Goal: Task Accomplishment & Management: Manage account settings

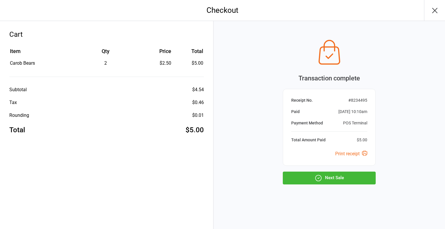
click at [330, 178] on button "Next Sale" at bounding box center [329, 177] width 93 height 13
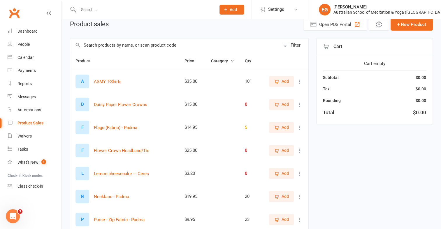
scroll to position [27, 0]
click at [139, 43] on input "text" at bounding box center [174, 45] width 209 height 13
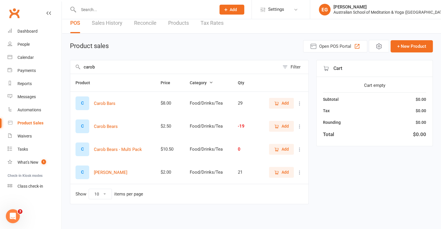
scroll to position [5, 0]
type input "carob"
click at [139, 43] on div "Product sales Open POS Portal + New Product" at bounding box center [251, 47] width 362 height 13
click at [84, 103] on div "C" at bounding box center [82, 104] width 14 height 14
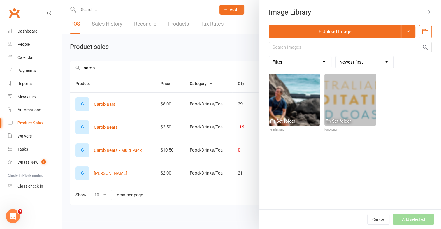
click at [227, 58] on div at bounding box center [251, 114] width 379 height 229
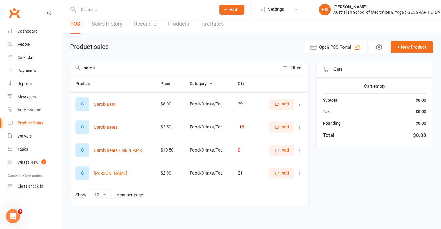
click at [279, 105] on icon "button" at bounding box center [276, 104] width 5 height 5
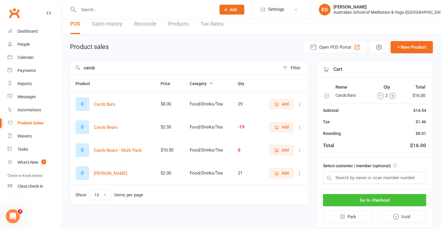
click at [360, 201] on button "Go to checkout" at bounding box center [374, 200] width 103 height 12
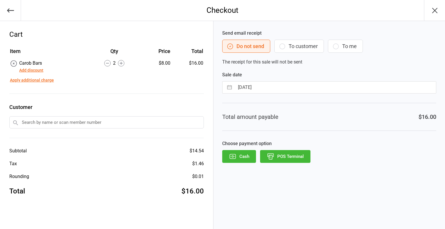
click at [287, 157] on button "POS Terminal" at bounding box center [285, 156] width 50 height 13
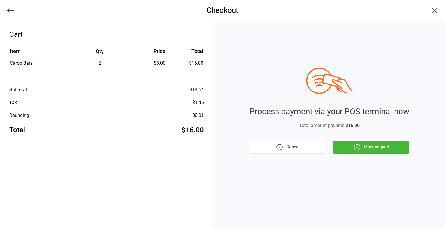
click at [383, 147] on button "Mark as paid" at bounding box center [371, 147] width 76 height 13
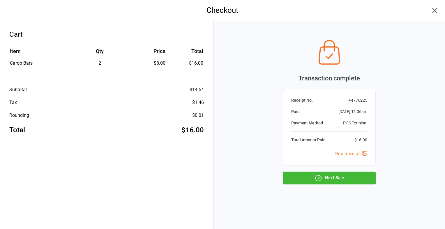
click at [349, 175] on button "Next Sale" at bounding box center [329, 177] width 93 height 13
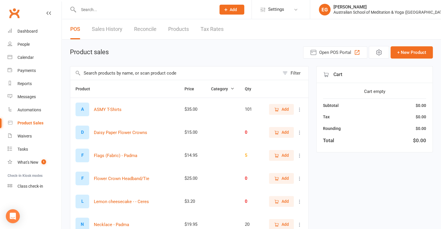
click at [116, 9] on input "text" at bounding box center [144, 10] width 135 height 8
click at [111, 68] on input "text" at bounding box center [174, 72] width 209 height 13
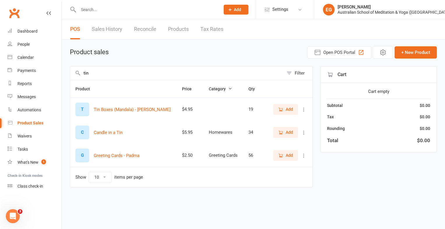
click at [286, 129] on span "Add" at bounding box center [289, 132] width 7 height 6
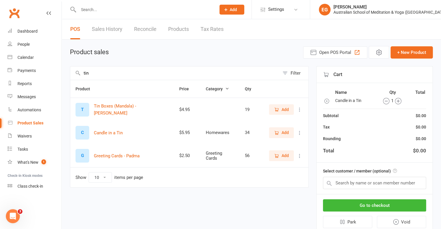
click at [286, 129] on span "Add" at bounding box center [284, 132] width 7 height 6
click at [207, 70] on input "tin" at bounding box center [174, 72] width 209 height 13
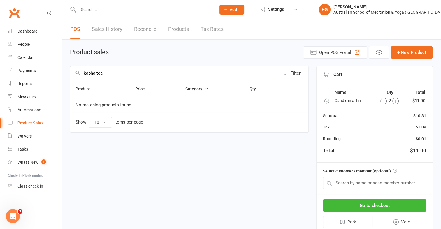
click at [96, 72] on input "kapha tea" at bounding box center [174, 72] width 209 height 13
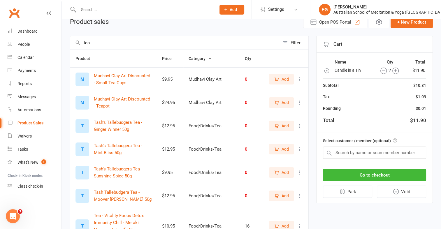
scroll to position [22, 0]
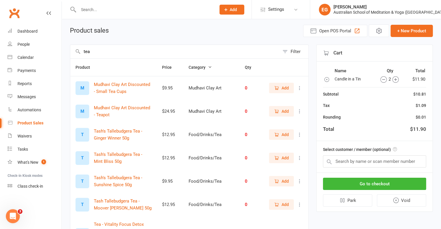
click at [90, 49] on input "tea" at bounding box center [174, 51] width 209 height 13
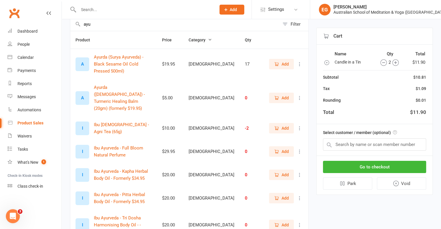
scroll to position [48, 0]
click at [284, 123] on button "Add" at bounding box center [281, 128] width 25 height 10
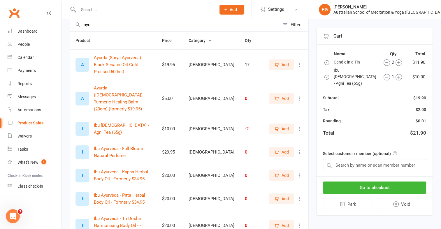
click at [212, 21] on input "ayu" at bounding box center [174, 24] width 209 height 13
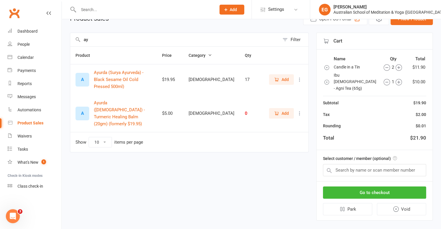
type input "a"
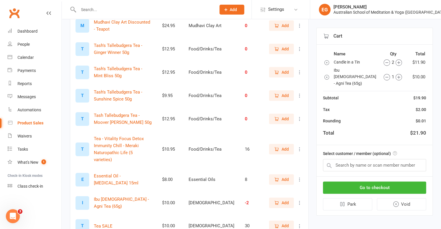
scroll to position [153, 0]
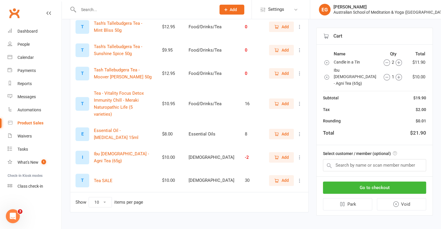
type input "tea"
click at [279, 177] on span "Add" at bounding box center [281, 180] width 15 height 6
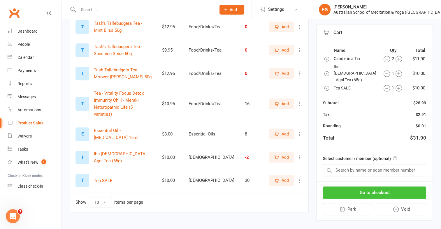
click at [352, 186] on button "Go to checkout" at bounding box center [374, 192] width 103 height 12
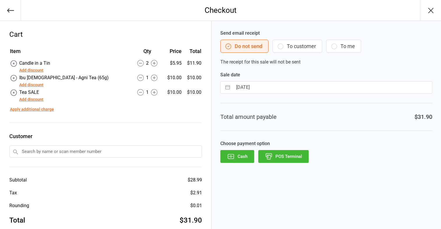
click at [137, 75] on icon at bounding box center [140, 78] width 6 height 6
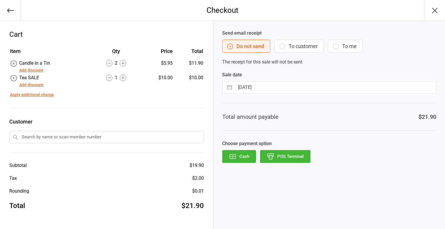
click at [239, 161] on button "Cash" at bounding box center [239, 156] width 34 height 13
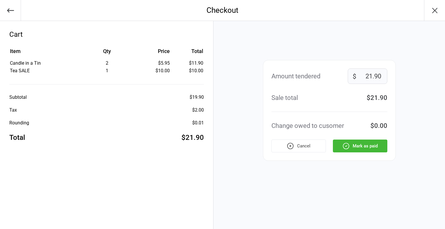
click at [368, 71] on input "21.90" at bounding box center [368, 75] width 40 height 15
type input "52"
click at [372, 147] on button "Mark as paid" at bounding box center [360, 145] width 54 height 13
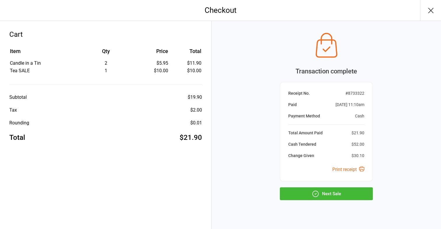
click at [324, 194] on button "Next Sale" at bounding box center [326, 193] width 93 height 13
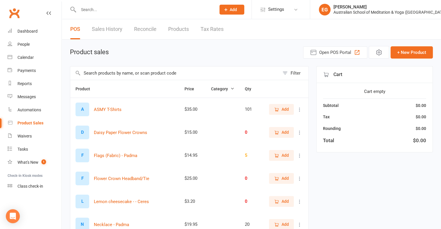
click at [153, 68] on input "text" at bounding box center [174, 72] width 209 height 13
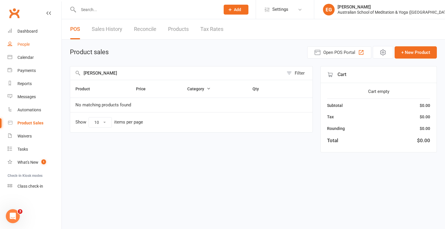
type input "[PERSON_NAME]"
click at [35, 43] on link "People" at bounding box center [35, 44] width 54 height 13
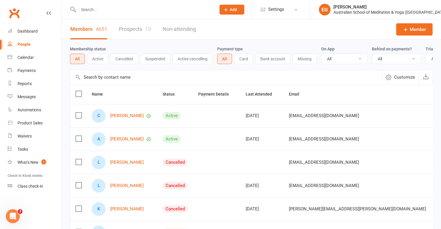
click at [84, 12] on input "text" at bounding box center [144, 10] width 135 height 8
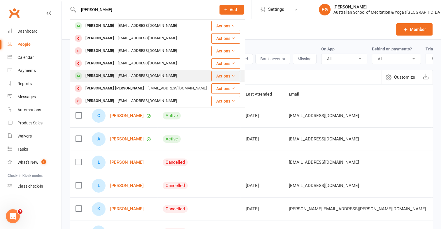
type input "sonia gor"
click at [107, 71] on div "Sonya Gorman sonyabgb@outlook.com" at bounding box center [140, 76] width 140 height 12
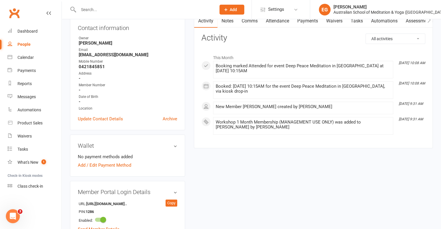
scroll to position [64, 0]
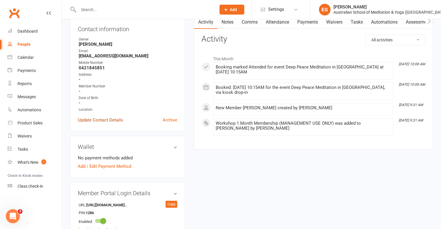
click at [103, 120] on link "Update Contact Details" at bounding box center [100, 119] width 45 height 7
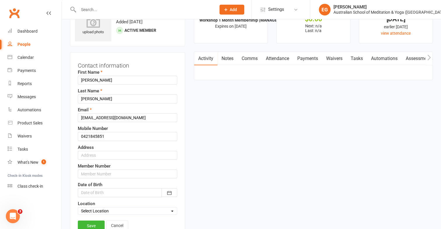
scroll to position [27, 0]
click at [100, 167] on label "Member Number" at bounding box center [94, 166] width 33 height 7
click at [100, 170] on input "text" at bounding box center [127, 174] width 99 height 9
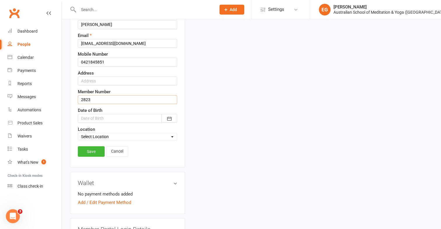
scroll to position [102, 0]
type input "2823"
click at [86, 150] on link "Save" at bounding box center [91, 151] width 27 height 10
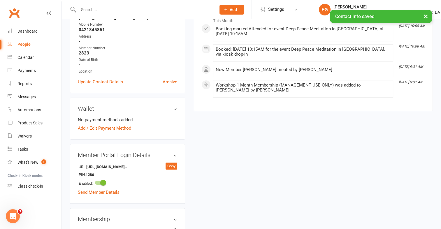
click at [135, 6] on input "text" at bounding box center [144, 10] width 135 height 8
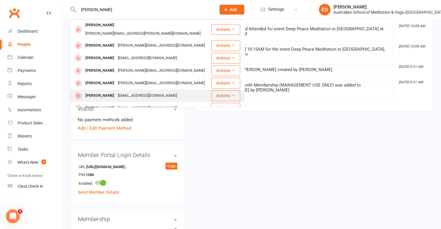
type input "elizabeth b"
click at [161, 91] on div "[EMAIL_ADDRESS][DOMAIN_NAME]" at bounding box center [147, 95] width 63 height 8
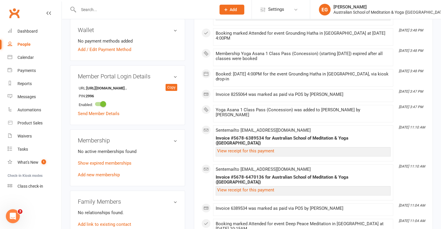
scroll to position [200, 0]
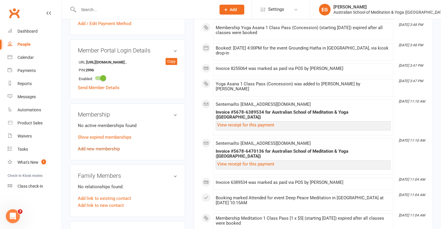
click at [91, 146] on link "Add new membership" at bounding box center [99, 148] width 42 height 5
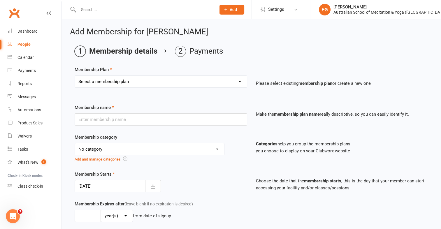
click at [84, 79] on select "Select a membership plan First Time Intro Offer (1 month Unlimited Meditation &…" at bounding box center [161, 82] width 172 height 12
select select "5"
click at [75, 76] on select "Select a membership plan First Time Intro Offer (1 month Unlimited Meditation &…" at bounding box center [161, 82] width 172 height 12
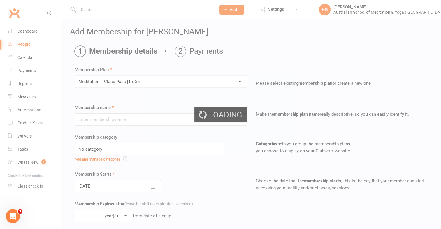
type input "Meditation 1 Class Pass [1 x $5]"
select select "4"
type input "3"
select select "2"
type input "1"
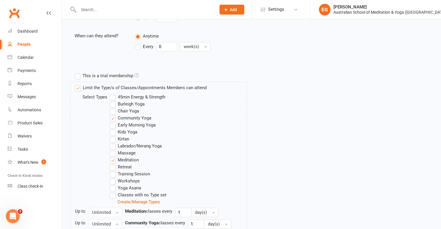
scroll to position [285, 0]
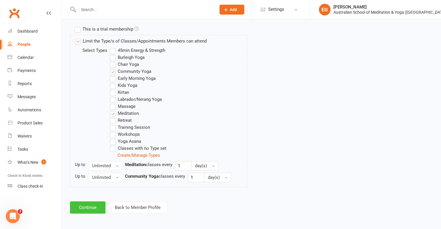
click at [95, 205] on button "Continue" at bounding box center [88, 207] width 36 height 12
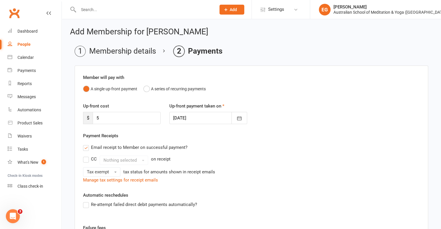
scroll to position [111, 0]
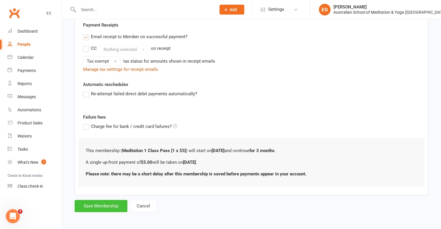
click at [79, 208] on button "Save Membership" at bounding box center [101, 206] width 53 height 12
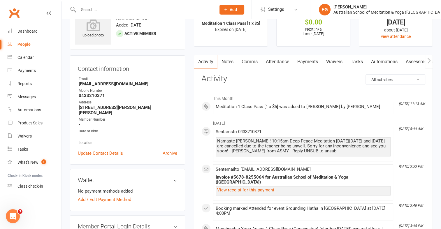
scroll to position [15, 0]
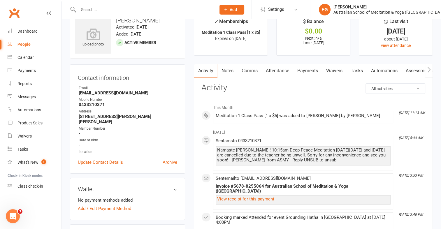
click at [305, 70] on link "Payments" at bounding box center [307, 70] width 29 height 13
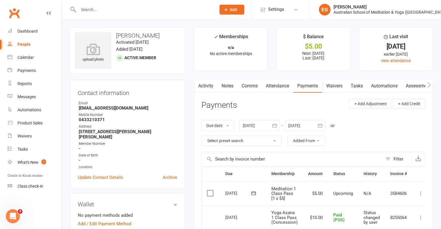
click at [421, 194] on icon at bounding box center [421, 193] width 6 height 6
click at [402, 211] on link "Mark as Paid (POS)" at bounding box center [395, 217] width 58 height 12
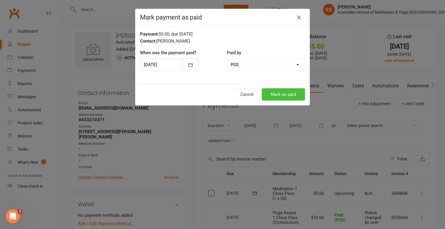
click at [296, 93] on button "Mark as paid" at bounding box center [283, 94] width 43 height 12
